Goal: Task Accomplishment & Management: Manage account settings

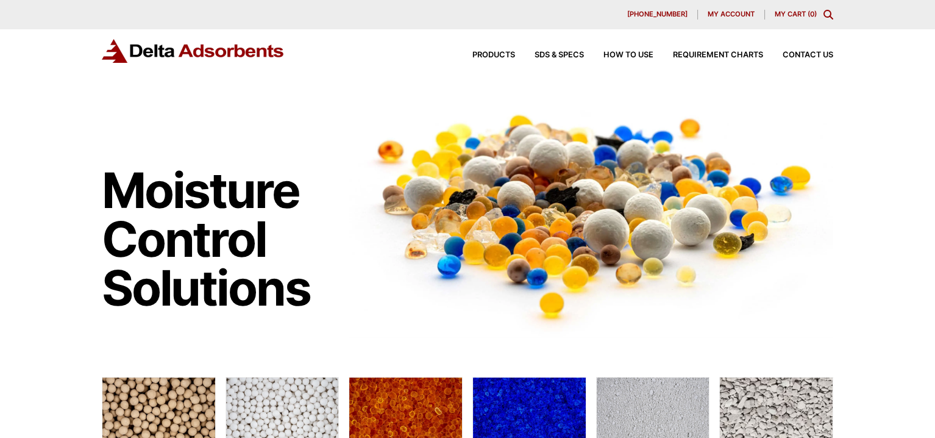
click at [717, 12] on span "My account" at bounding box center [731, 14] width 47 height 7
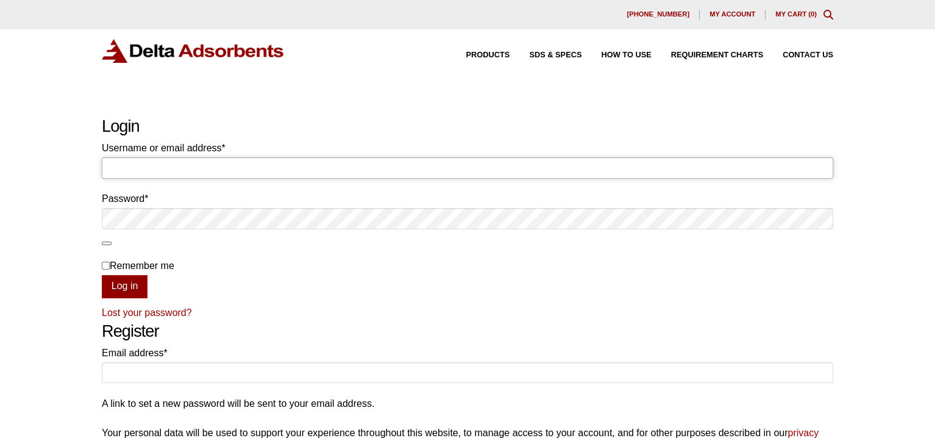
click at [242, 165] on input "Username or email address * Required" at bounding box center [467, 167] width 731 height 21
type input "[EMAIL_ADDRESS][DOMAIN_NAME]"
click at [102, 275] on button "Log in" at bounding box center [125, 286] width 46 height 23
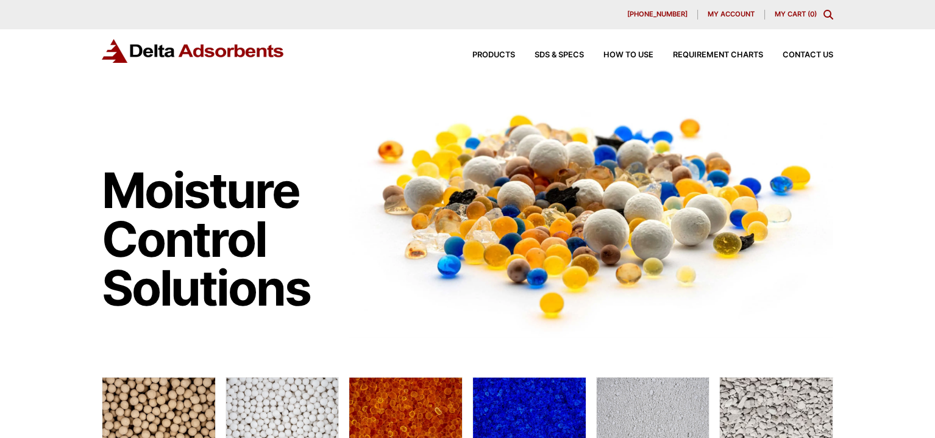
click at [728, 12] on span "My account" at bounding box center [731, 14] width 47 height 7
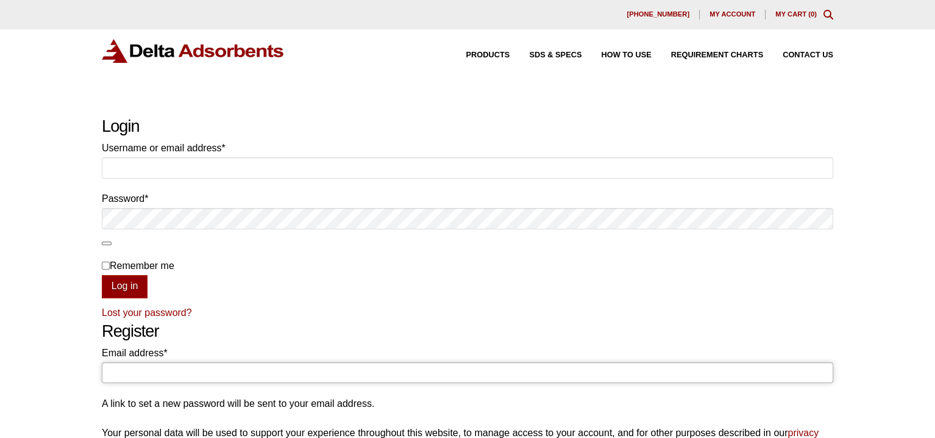
click at [133, 369] on input "Email address * Required" at bounding box center [467, 372] width 731 height 21
type input "lara@abilityengineering.com"
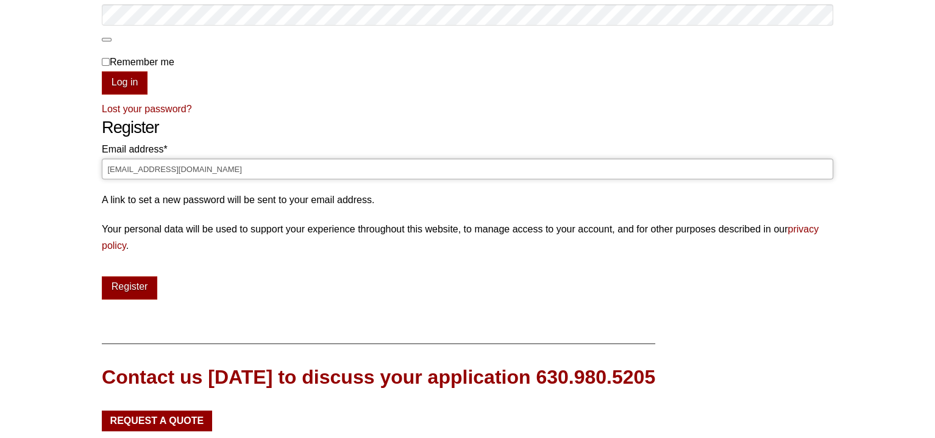
scroll to position [244, 0]
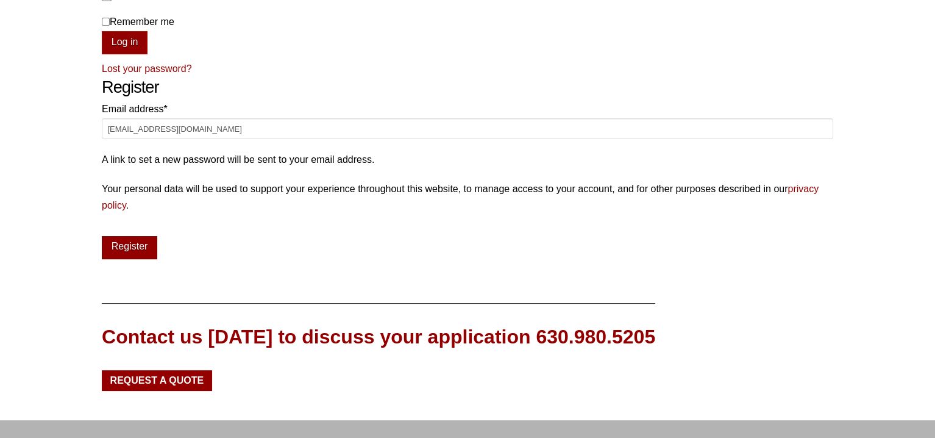
click at [118, 254] on button "Register" at bounding box center [129, 247] width 55 height 23
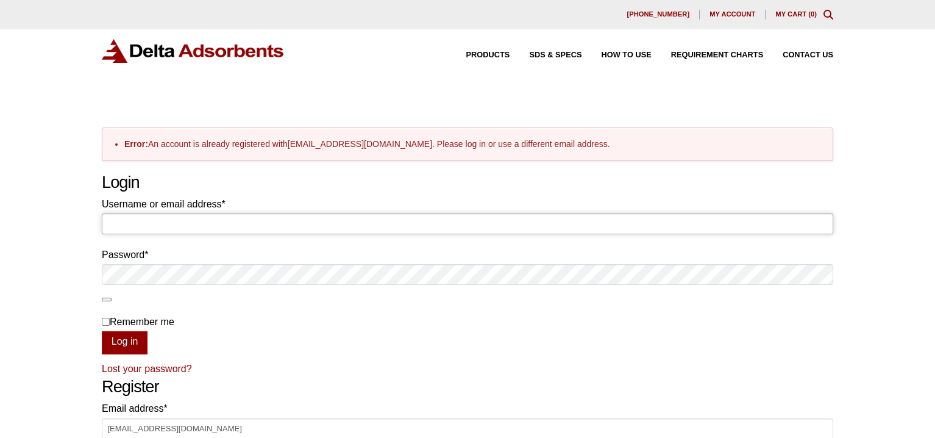
click at [129, 217] on input "Username or email address * Required" at bounding box center [467, 223] width 731 height 21
type input "[EMAIL_ADDRESS][DOMAIN_NAME]"
click at [107, 341] on button "Log in" at bounding box center [125, 342] width 46 height 23
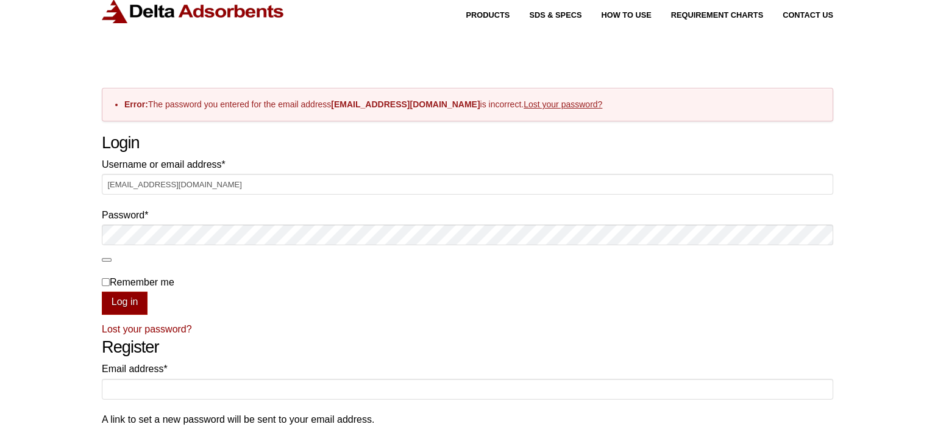
scroll to position [61, 0]
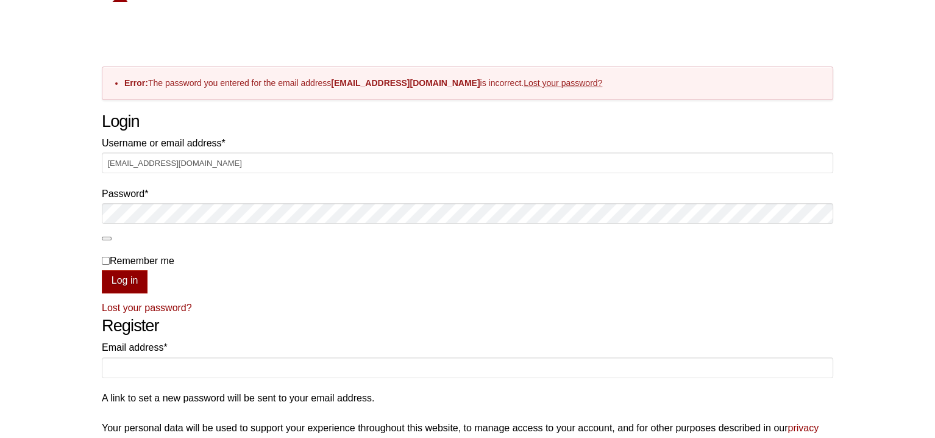
click at [116, 307] on link "Lost your password?" at bounding box center [147, 307] width 90 height 10
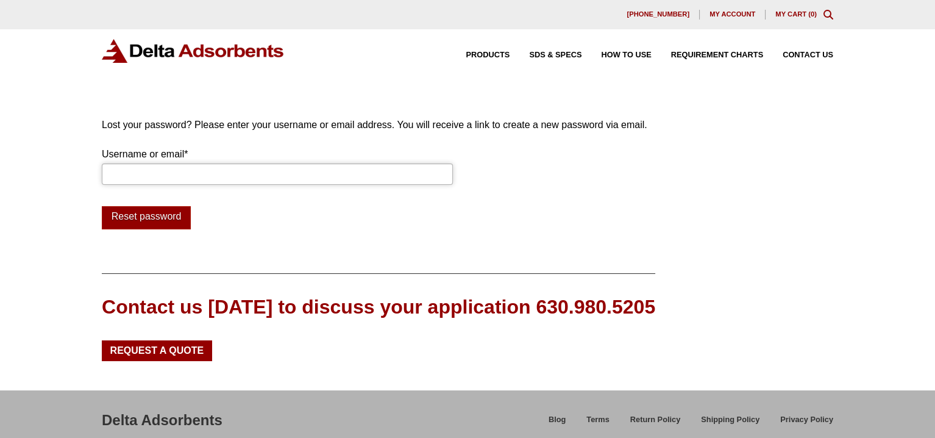
click at [142, 172] on input "Username or email * Required" at bounding box center [277, 173] width 351 height 21
type input "[EMAIL_ADDRESS][DOMAIN_NAME]"
click at [157, 222] on button "Reset password" at bounding box center [146, 217] width 89 height 23
